Goal: Task Accomplishment & Management: Use online tool/utility

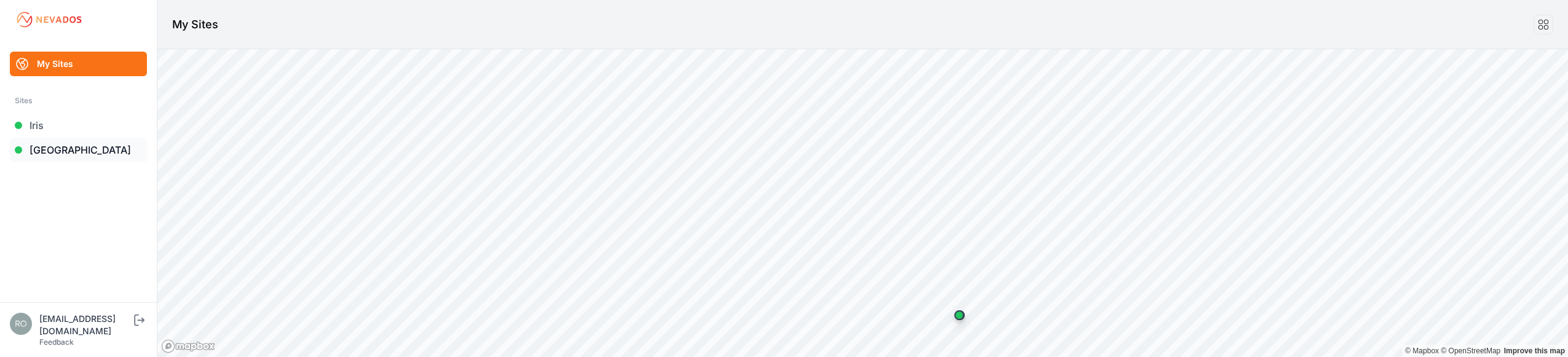
click at [87, 150] on link "[GEOGRAPHIC_DATA]" at bounding box center [78, 150] width 137 height 24
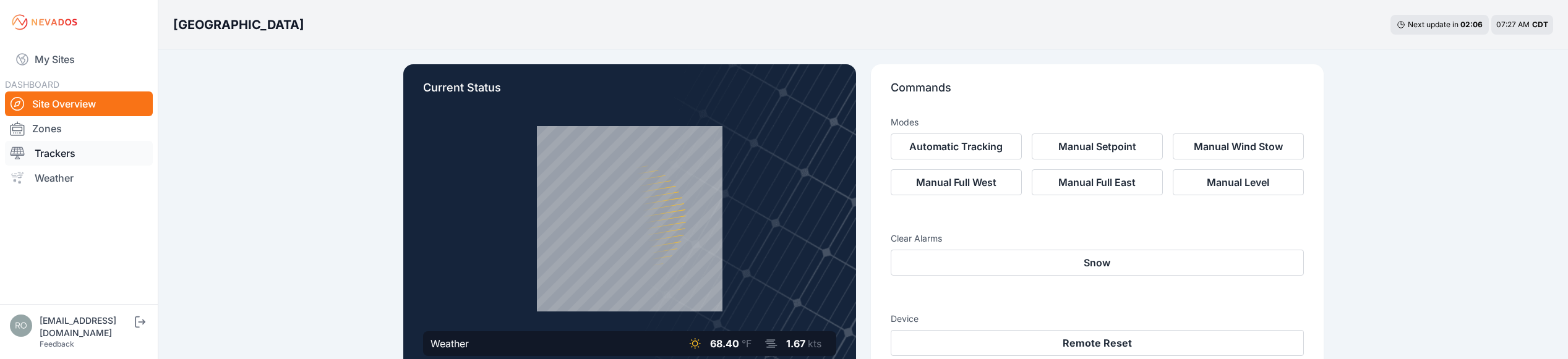
click at [75, 151] on link "Trackers" at bounding box center [79, 153] width 148 height 24
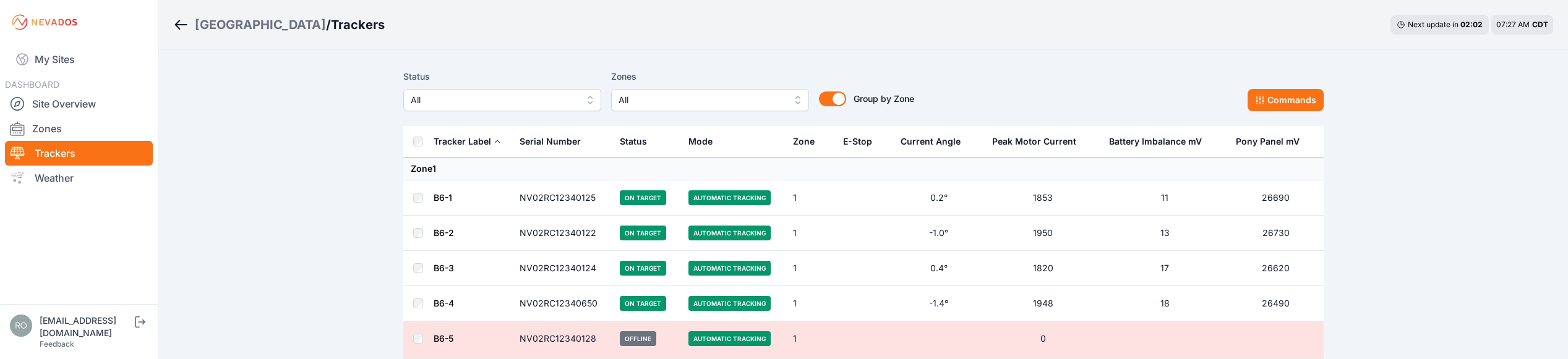
click at [712, 104] on span "All" at bounding box center [702, 100] width 166 height 15
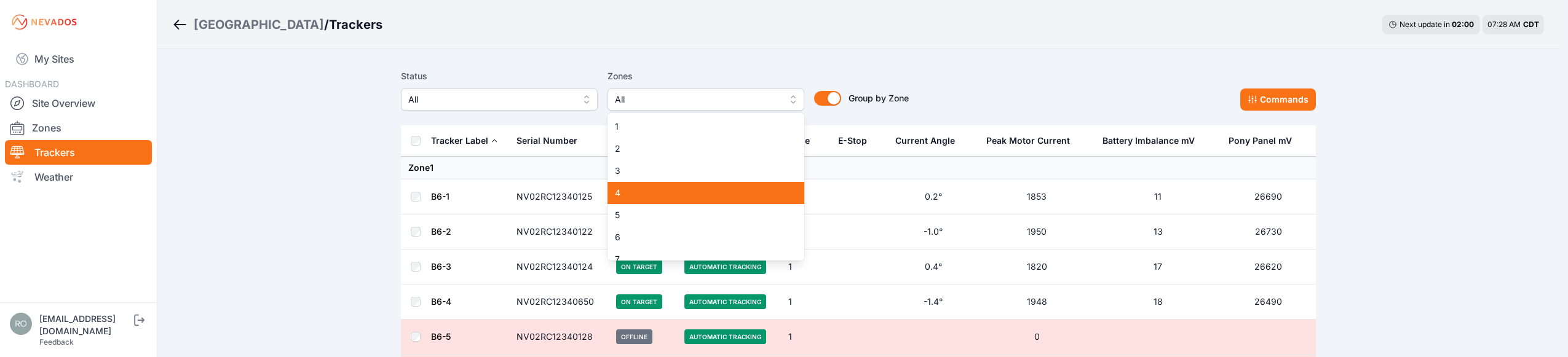
click at [647, 193] on span "4" at bounding box center [698, 193] width 167 height 12
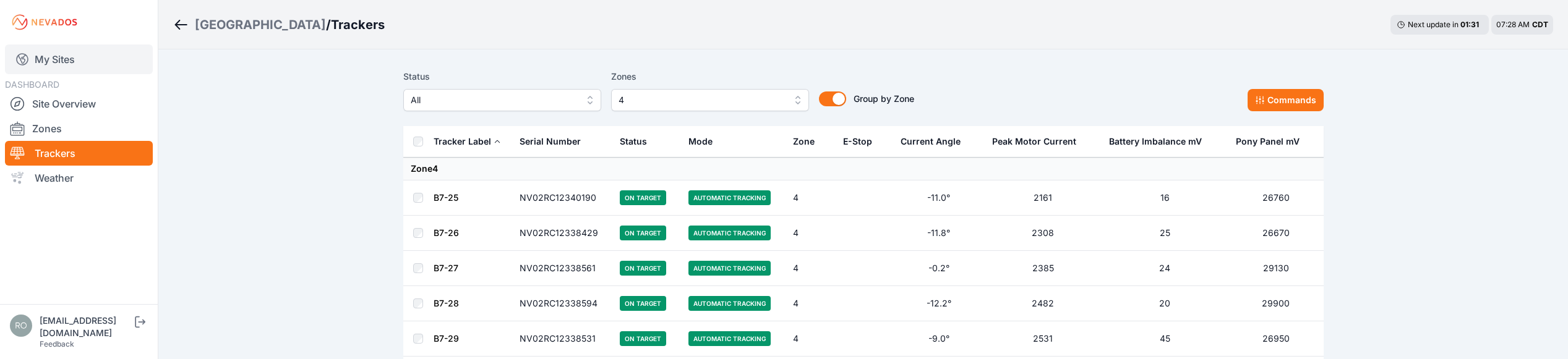
click at [67, 68] on link "My Sites" at bounding box center [79, 59] width 148 height 30
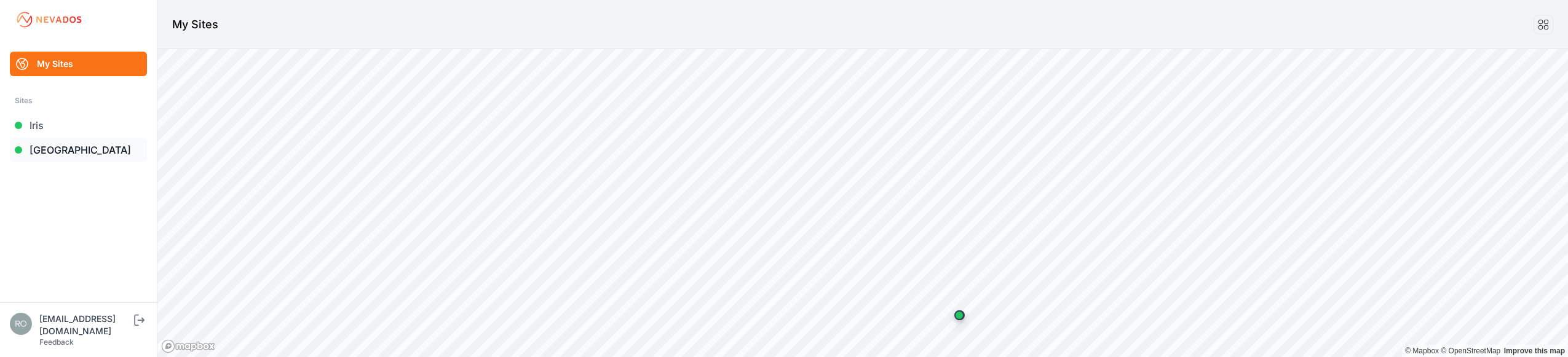
click at [73, 145] on link "[GEOGRAPHIC_DATA]" at bounding box center [78, 150] width 137 height 24
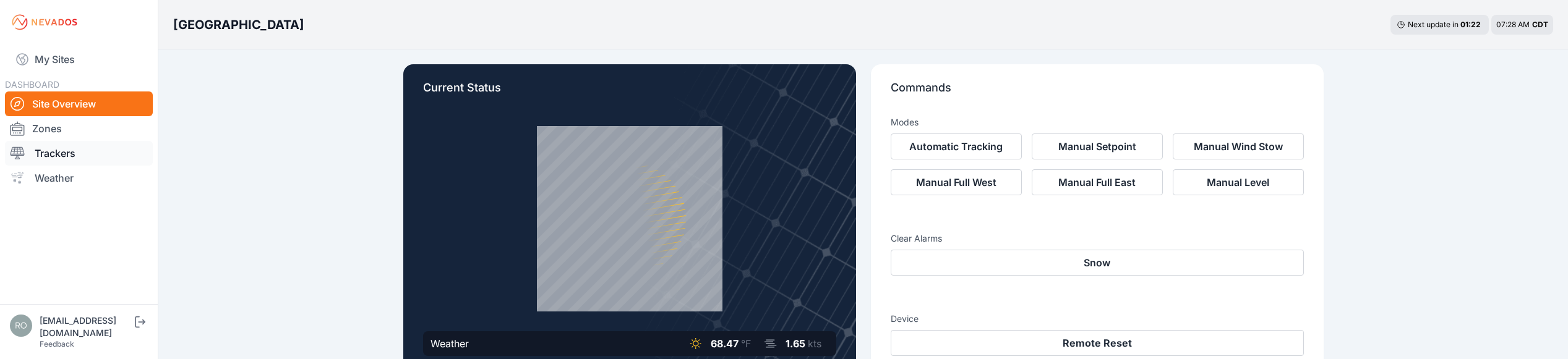
click at [68, 158] on link "Trackers" at bounding box center [79, 153] width 148 height 24
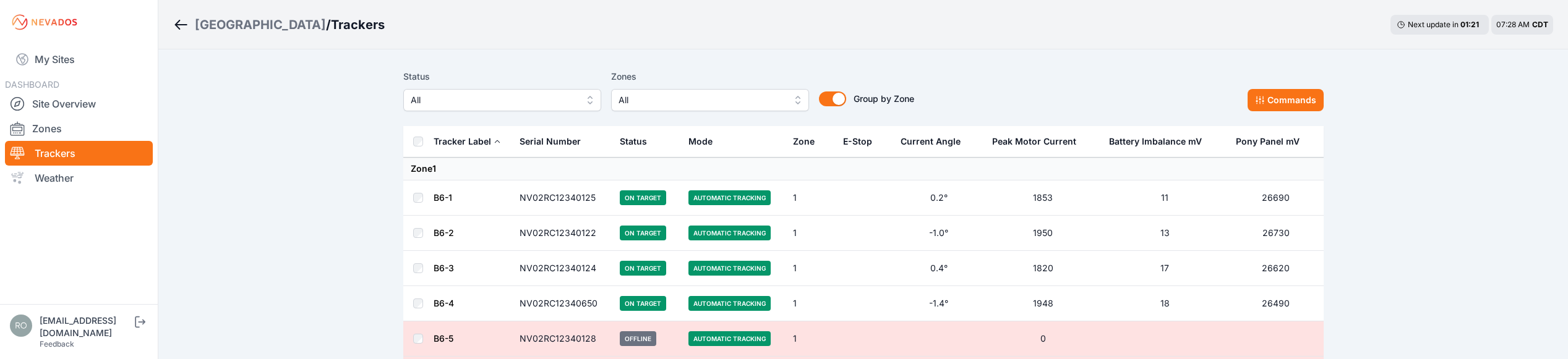
click at [693, 95] on span "All" at bounding box center [702, 100] width 166 height 15
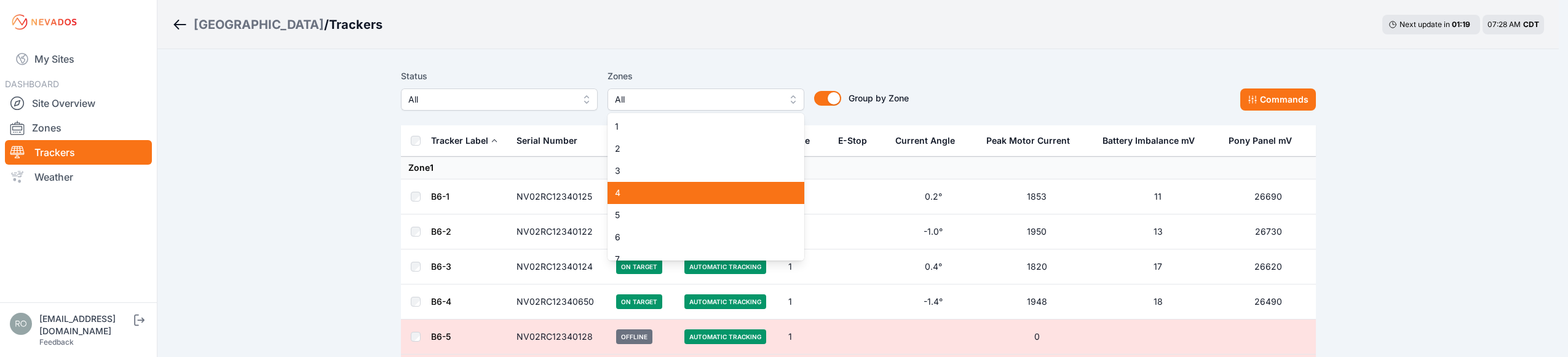
click at [630, 192] on span "4" at bounding box center [698, 193] width 167 height 12
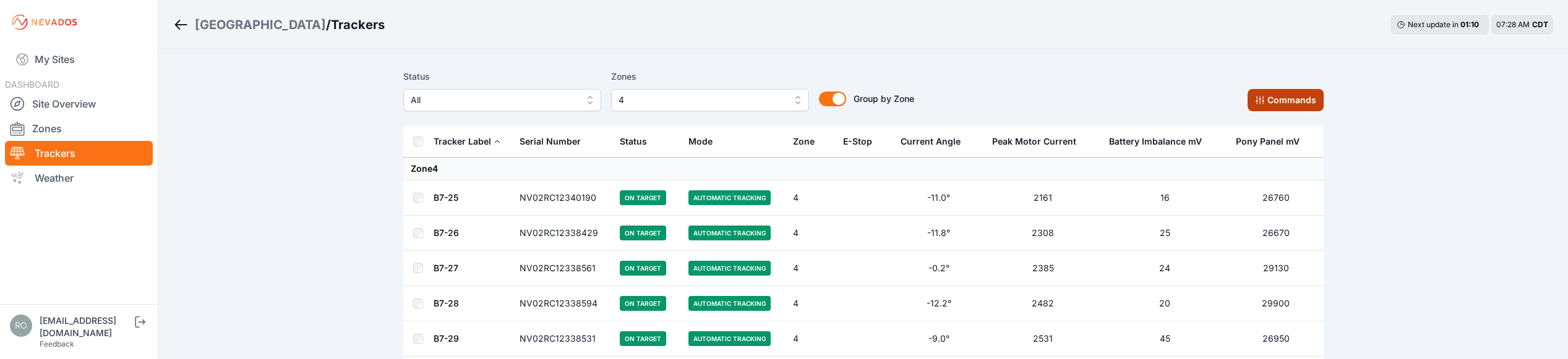
click at [1274, 101] on button "Commands" at bounding box center [1286, 100] width 76 height 22
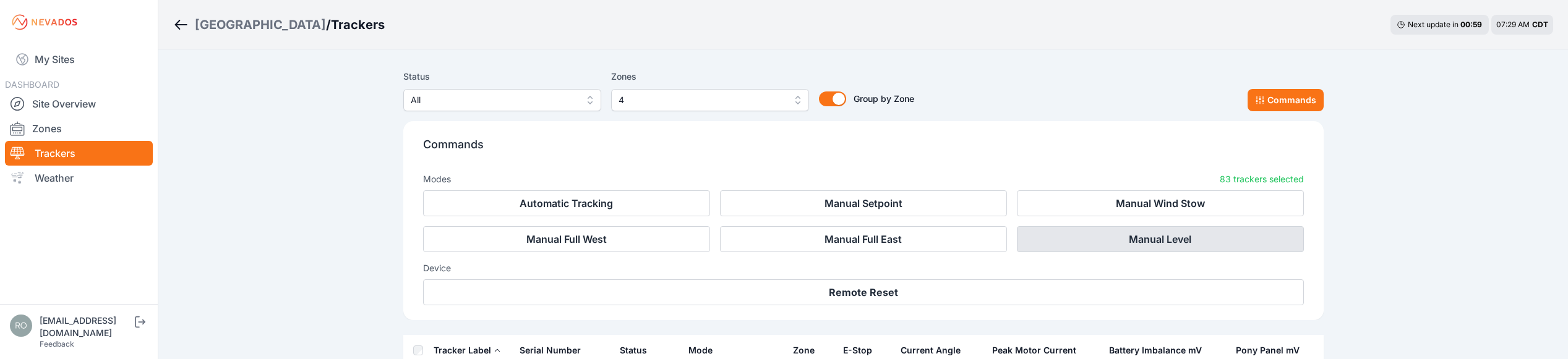
drag, startPoint x: 1168, startPoint y: 243, endPoint x: 1235, endPoint y: 247, distance: 67.1
click at [1235, 247] on button "Manual Level" at bounding box center [1161, 239] width 287 height 26
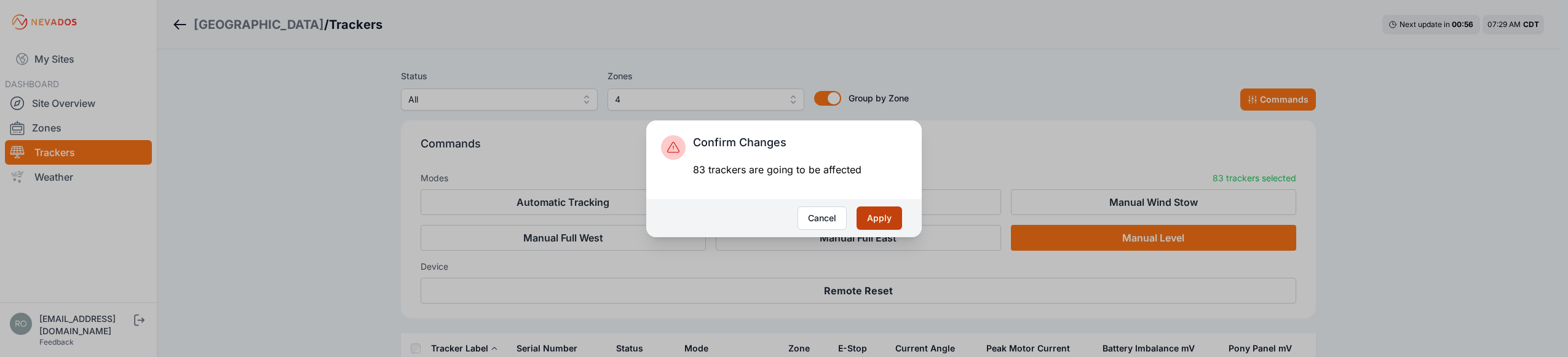
click at [883, 223] on button "Apply" at bounding box center [879, 218] width 46 height 24
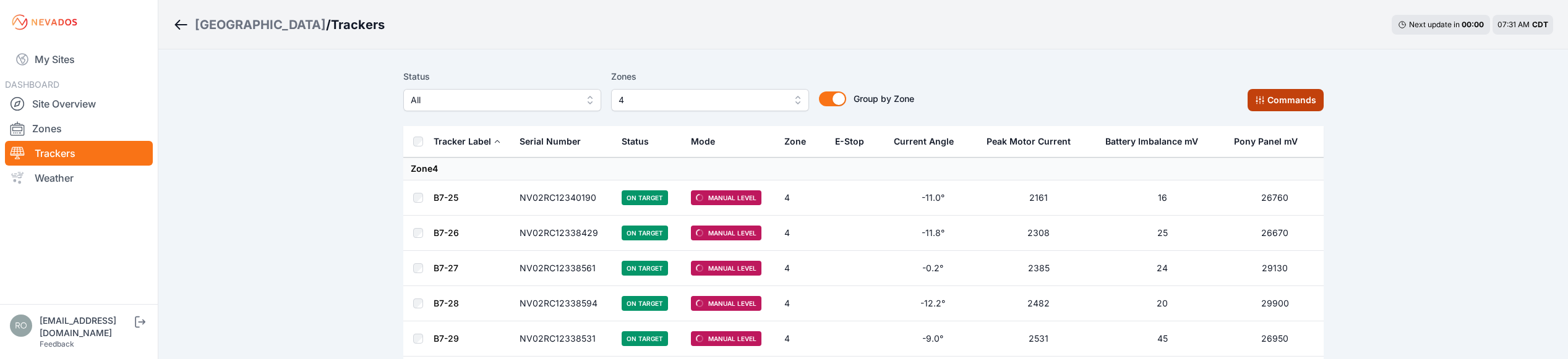
click at [1306, 102] on button "Commands" at bounding box center [1286, 100] width 76 height 22
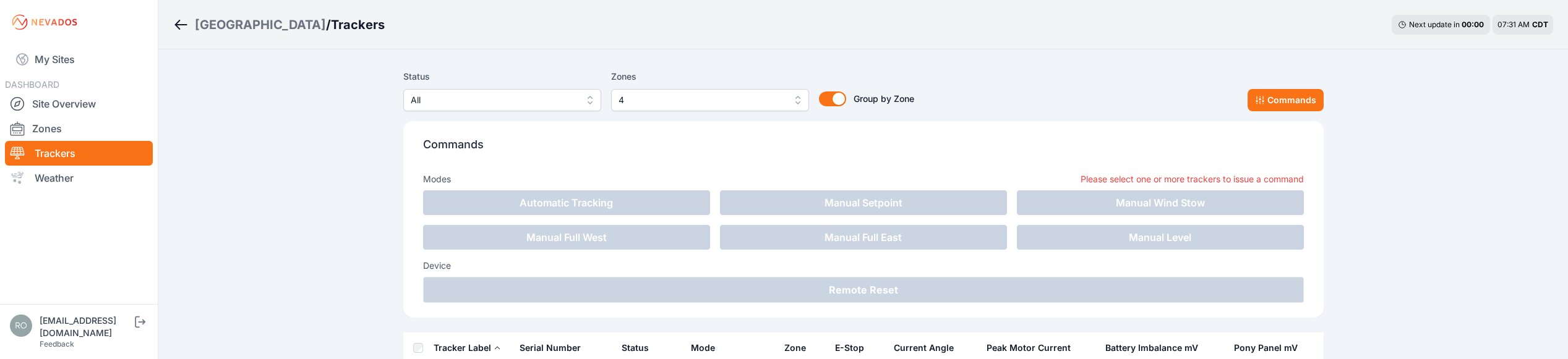
click at [66, 152] on link "Trackers" at bounding box center [79, 153] width 148 height 24
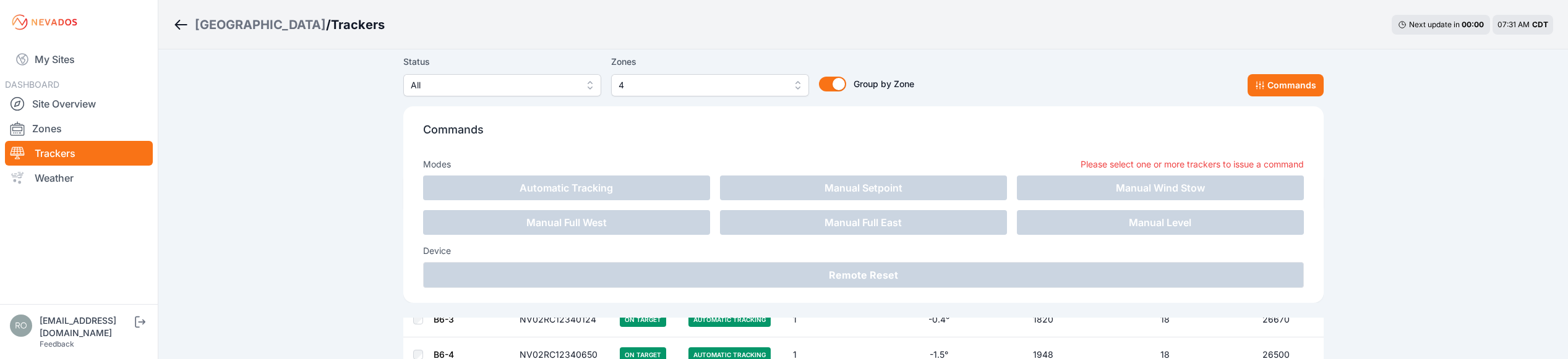
scroll to position [123, 0]
click at [64, 59] on link "My Sites" at bounding box center [79, 59] width 148 height 30
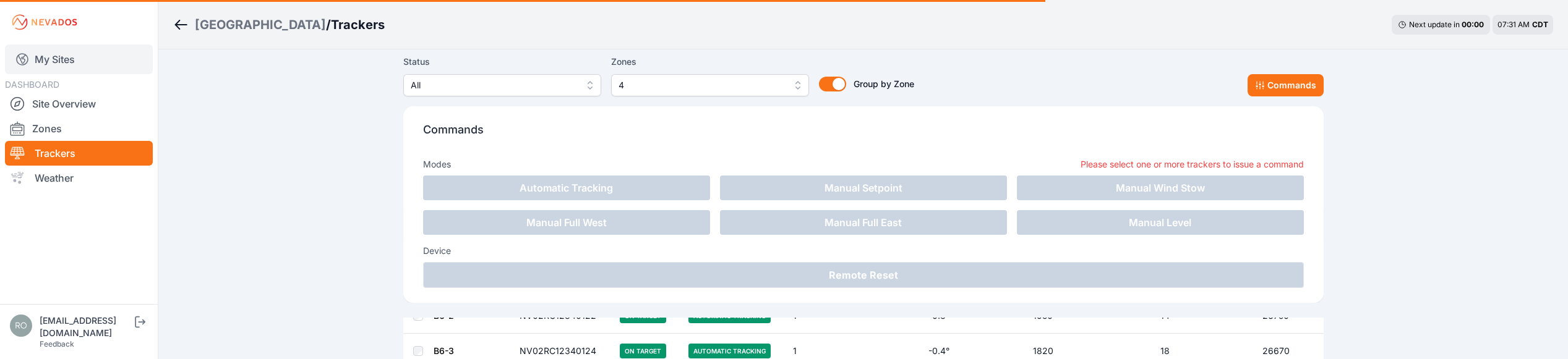
click at [63, 58] on link "My Sites" at bounding box center [79, 59] width 148 height 30
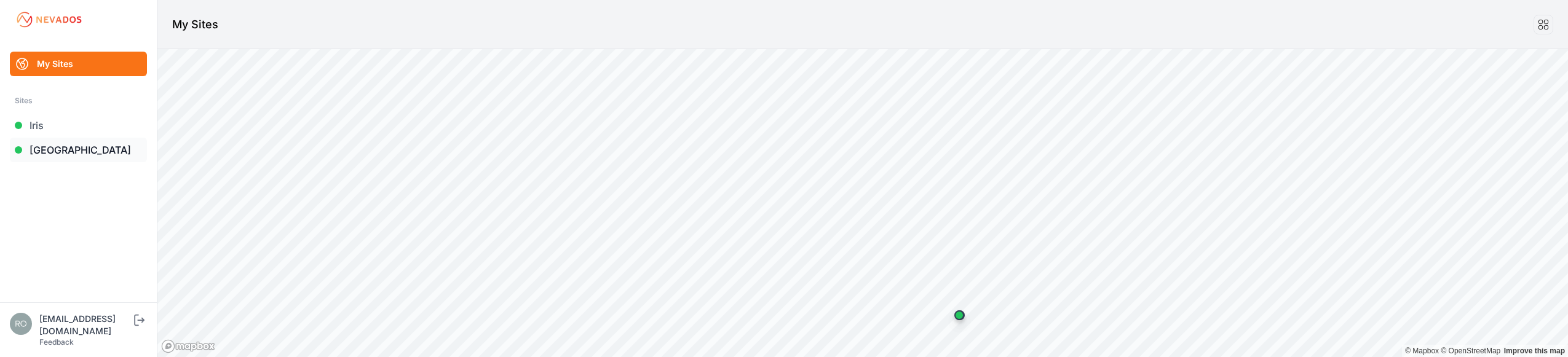
click at [79, 148] on link "[GEOGRAPHIC_DATA]" at bounding box center [78, 150] width 137 height 24
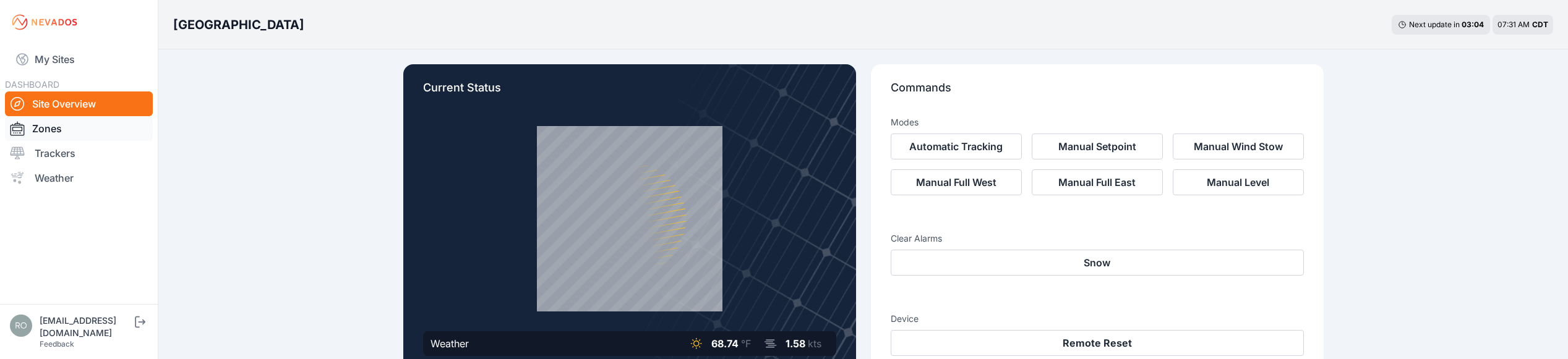
click at [60, 134] on link "Zones" at bounding box center [79, 128] width 148 height 24
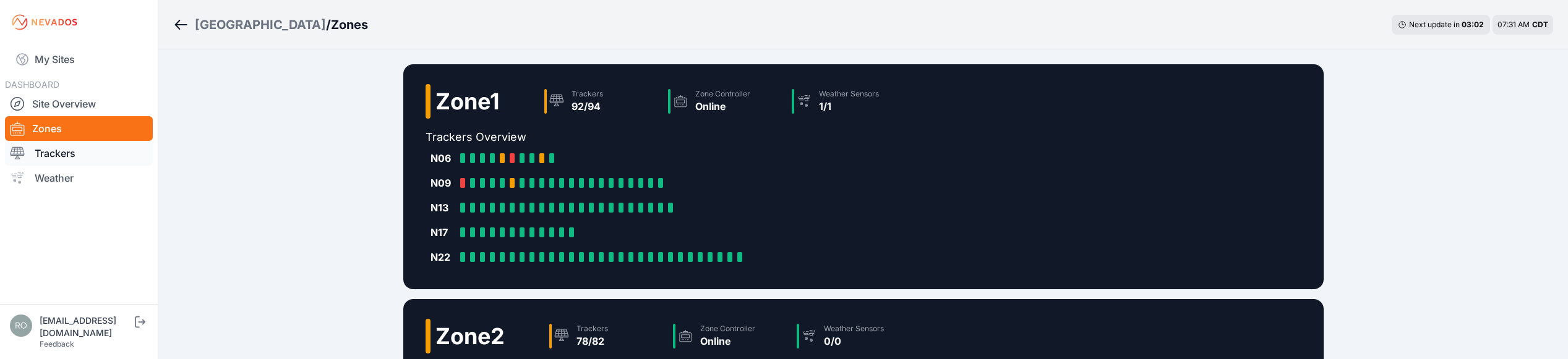
click at [63, 161] on link "Trackers" at bounding box center [79, 153] width 148 height 24
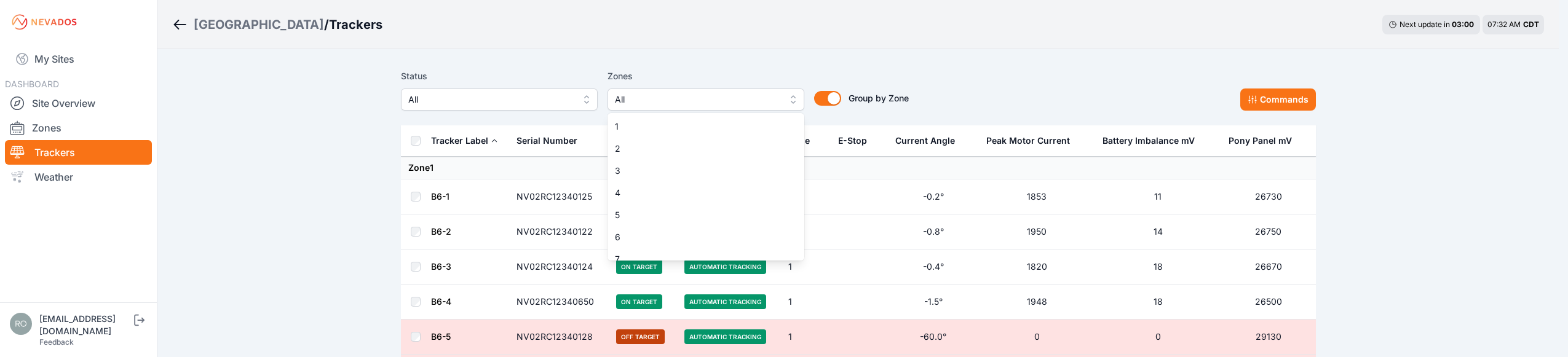
click at [665, 98] on span "All" at bounding box center [697, 99] width 165 height 15
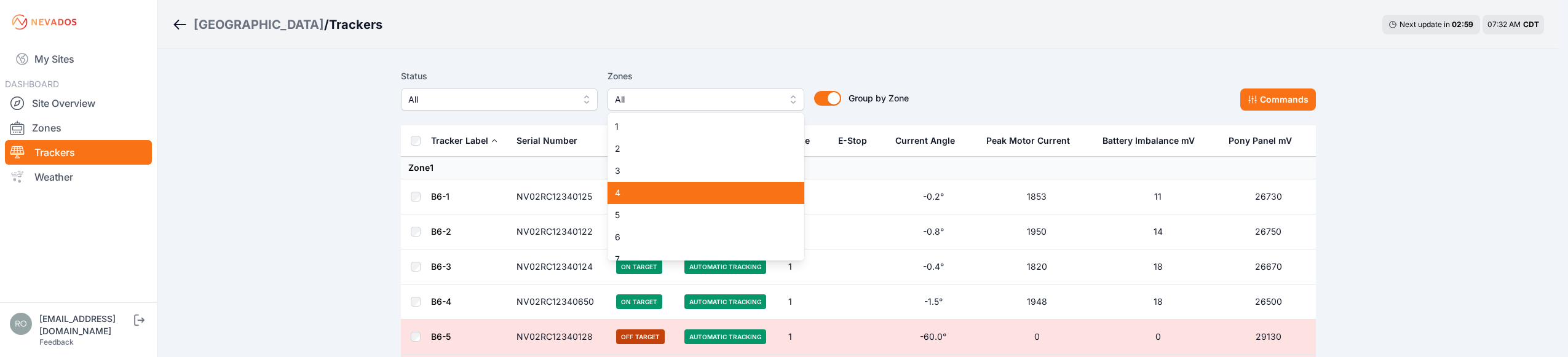
click at [641, 191] on span "4" at bounding box center [698, 193] width 167 height 12
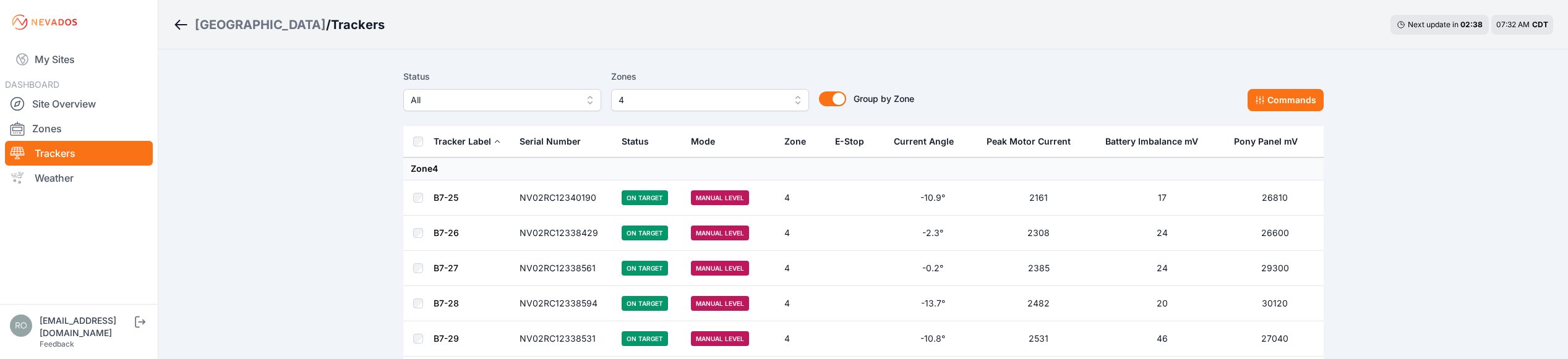
click at [984, 74] on div "Status All Zones 4 Group by Zone Group by Zone Commands" at bounding box center [864, 90] width 921 height 42
